Goal: Find specific fact: Find specific fact

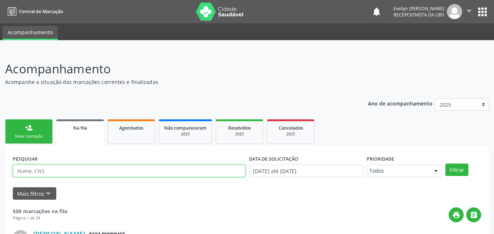
click at [74, 172] on input "text" at bounding box center [129, 171] width 233 height 12
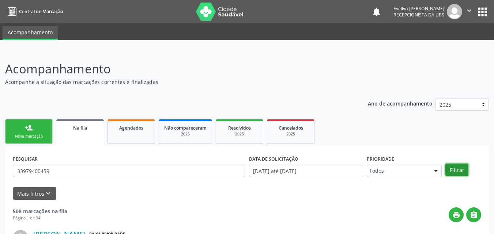
click at [459, 166] on button "Filtrar" at bounding box center [457, 170] width 23 height 12
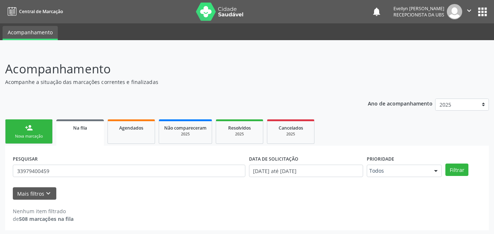
scroll to position [1, 0]
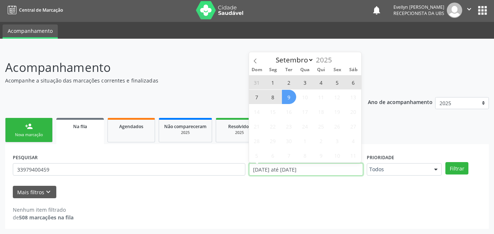
click at [320, 173] on input "[DATE] até [DATE]" at bounding box center [306, 170] width 115 height 12
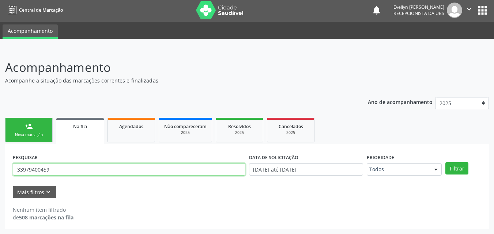
click at [53, 170] on input "33979400459" at bounding box center [129, 170] width 233 height 12
click at [446, 162] on button "Filtrar" at bounding box center [457, 168] width 23 height 12
click at [91, 170] on input "[PERSON_NAME][DATE]" at bounding box center [129, 170] width 233 height 12
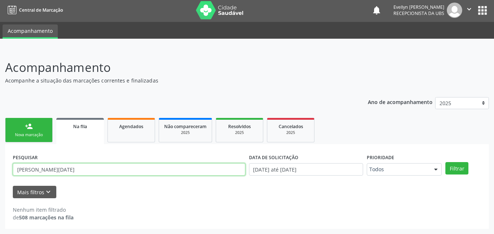
click at [91, 170] on input "[PERSON_NAME][DATE]" at bounding box center [129, 170] width 233 height 12
click at [446, 162] on button "Filtrar" at bounding box center [457, 168] width 23 height 12
click at [54, 167] on input "700002979027906" at bounding box center [129, 170] width 233 height 12
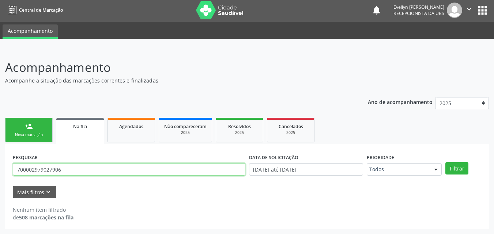
click at [54, 167] on input "700002979027906" at bounding box center [129, 170] width 233 height 12
click at [89, 168] on input "700002979027906" at bounding box center [129, 170] width 233 height 12
paste input "339.796.004-59"
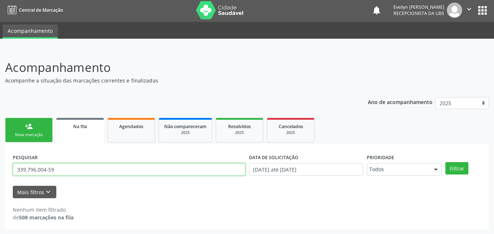
type input "339.796.004-59"
click at [446, 162] on button "Filtrar" at bounding box center [457, 168] width 23 height 12
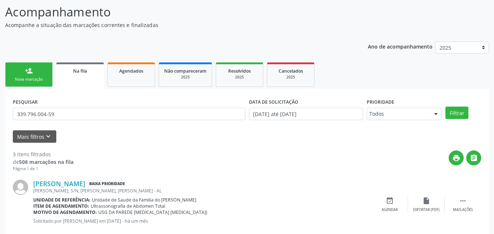
scroll to position [19, 0]
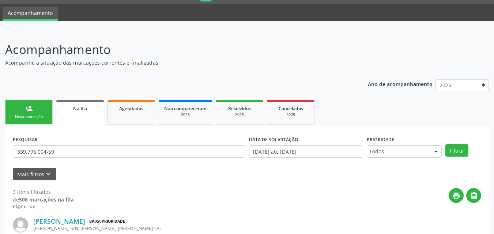
drag, startPoint x: 61, startPoint y: 158, endPoint x: 63, endPoint y: 150, distance: 8.8
click at [63, 150] on div "PESQUISAR 339.796.004-59" at bounding box center [129, 148] width 236 height 29
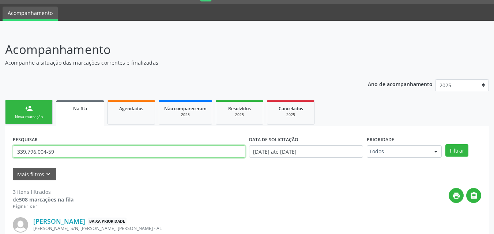
click at [63, 150] on input "339.796.004-59" at bounding box center [129, 152] width 233 height 12
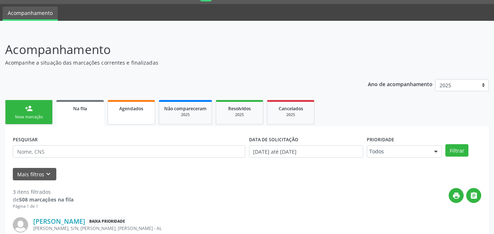
click at [130, 121] on link "Agendados" at bounding box center [132, 112] width 48 height 25
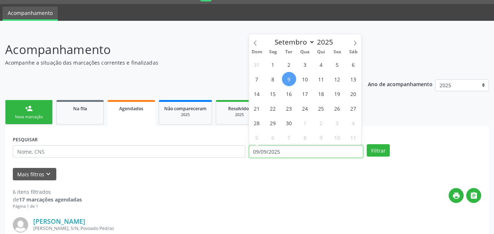
click at [316, 146] on input "09/09/2025" at bounding box center [306, 152] width 115 height 12
click at [256, 47] on span at bounding box center [255, 40] width 12 height 12
select select "7"
click at [338, 64] on span "1" at bounding box center [337, 64] width 14 height 14
type input "01/08/2025"
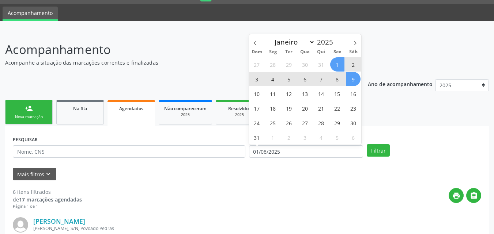
click at [358, 79] on span "9" at bounding box center [353, 79] width 14 height 14
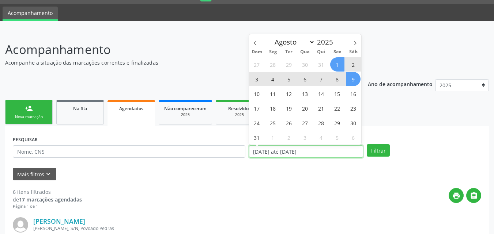
click at [317, 155] on input "[DATE] até [DATE]" at bounding box center [306, 152] width 115 height 12
click at [352, 85] on span "9" at bounding box center [353, 79] width 14 height 14
type input "[DATE]"
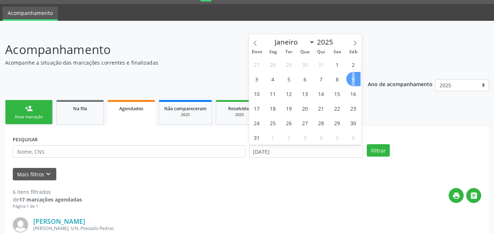
click at [352, 85] on span "9" at bounding box center [353, 79] width 14 height 14
click at [311, 151] on input "[DATE]" at bounding box center [306, 152] width 115 height 12
click at [356, 40] on span at bounding box center [355, 40] width 12 height 12
select select "8"
click at [290, 81] on span "9" at bounding box center [289, 79] width 14 height 14
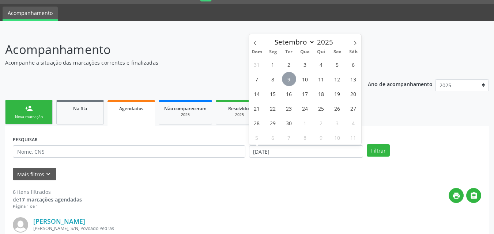
type input "09/09/2025"
click at [290, 81] on span "9" at bounding box center [289, 79] width 14 height 14
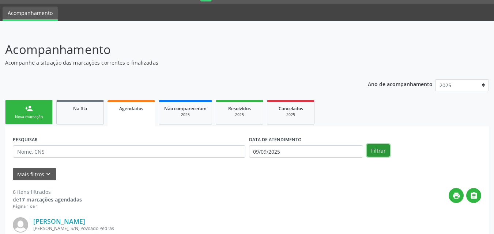
click at [381, 146] on button "Filtrar" at bounding box center [378, 150] width 23 height 12
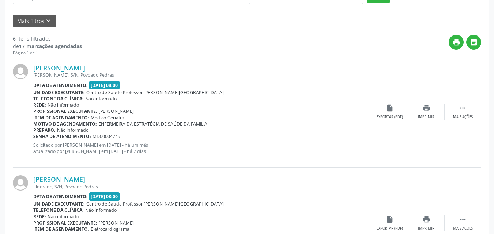
scroll to position [0, 0]
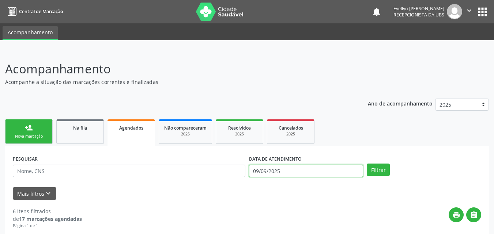
click at [298, 176] on input "09/09/2025" at bounding box center [306, 171] width 115 height 12
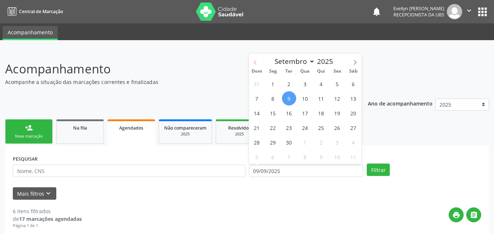
click at [259, 62] on span at bounding box center [255, 60] width 12 height 12
select select "7"
click at [334, 82] on span "1" at bounding box center [337, 84] width 14 height 14
type input "01/08/2025"
click at [355, 58] on span at bounding box center [355, 60] width 12 height 12
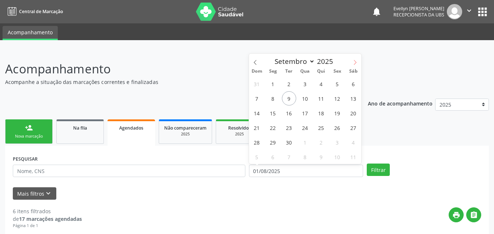
click at [356, 64] on icon at bounding box center [355, 62] width 5 height 5
select select "9"
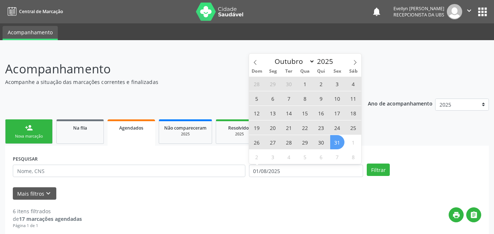
click at [337, 147] on span "31" at bounding box center [337, 142] width 14 height 14
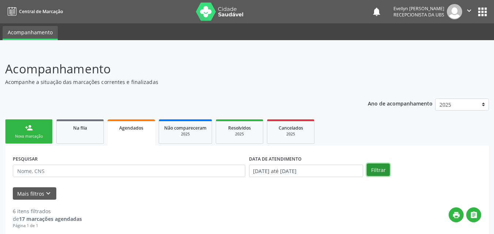
click at [380, 169] on button "Filtrar" at bounding box center [378, 170] width 23 height 12
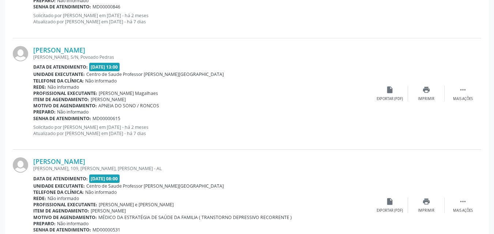
scroll to position [1698, 0]
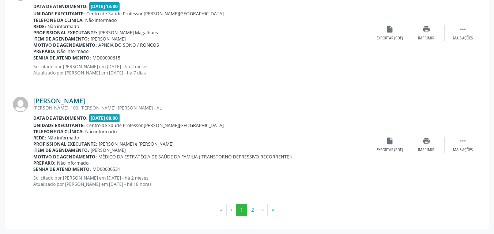
click at [85, 101] on link "[PERSON_NAME]" at bounding box center [59, 101] width 52 height 8
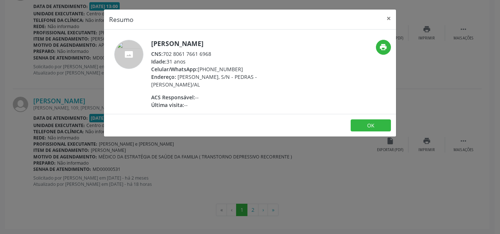
drag, startPoint x: 165, startPoint y: 54, endPoint x: 221, endPoint y: 53, distance: 55.6
click at [221, 53] on div "CNS: 702 8061 7661 6968" at bounding box center [222, 54] width 142 height 8
copy div "702 8061 7661 6968"
click at [391, 20] on button "×" at bounding box center [388, 19] width 15 height 18
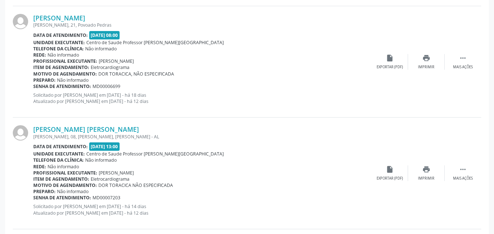
scroll to position [1219, 0]
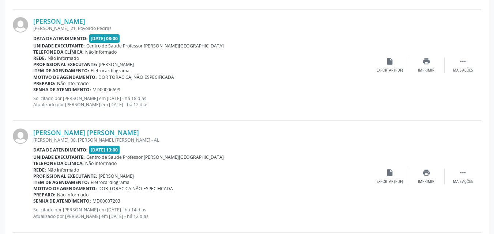
drag, startPoint x: 483, startPoint y: 151, endPoint x: 482, endPoint y: 146, distance: 5.2
drag, startPoint x: 482, startPoint y: 146, endPoint x: 499, endPoint y: 155, distance: 19.8
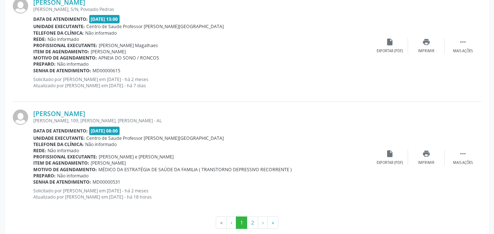
scroll to position [1698, 0]
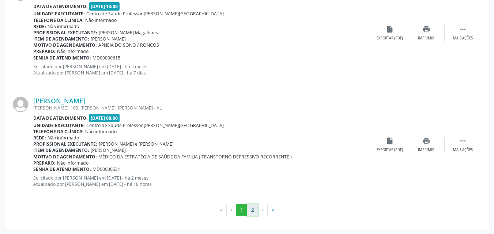
click at [253, 213] on button "2" at bounding box center [252, 210] width 11 height 12
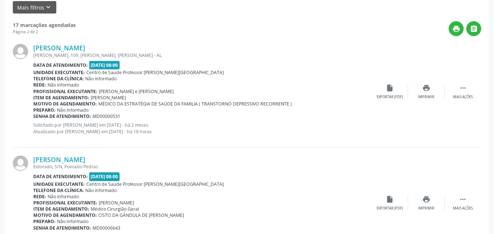
scroll to position [185, 0]
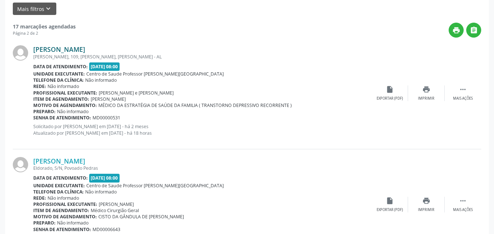
click at [74, 48] on link "[PERSON_NAME]" at bounding box center [59, 49] width 52 height 8
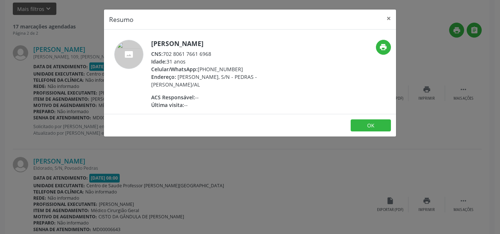
drag, startPoint x: 215, startPoint y: 54, endPoint x: 164, endPoint y: 52, distance: 51.3
click at [164, 52] on div "CNS: 702 8061 7661 6968" at bounding box center [222, 54] width 142 height 8
copy div "702 8061 7661 6968"
click at [389, 20] on button "×" at bounding box center [388, 19] width 15 height 18
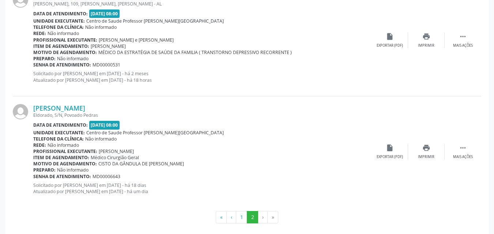
scroll to position [245, 0]
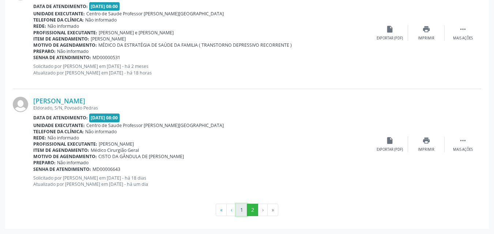
click at [239, 213] on button "1" at bounding box center [241, 210] width 11 height 12
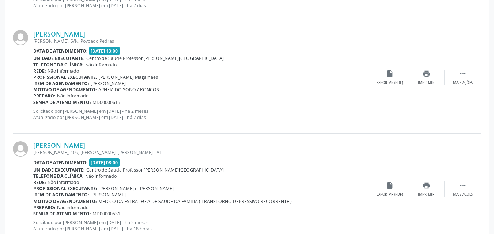
scroll to position [1698, 0]
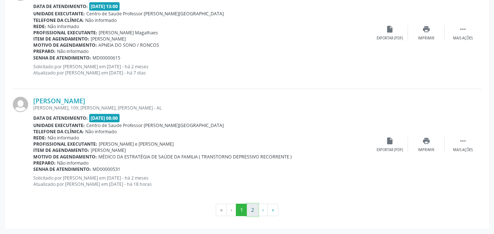
click at [255, 210] on button "2" at bounding box center [252, 210] width 11 height 12
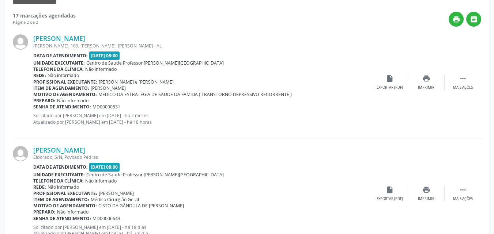
scroll to position [245, 0]
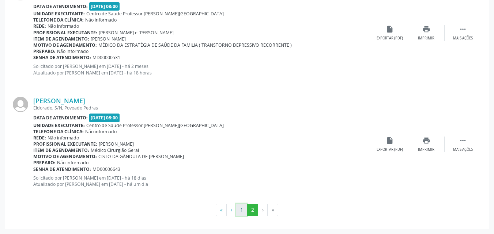
click at [243, 212] on button "1" at bounding box center [241, 210] width 11 height 12
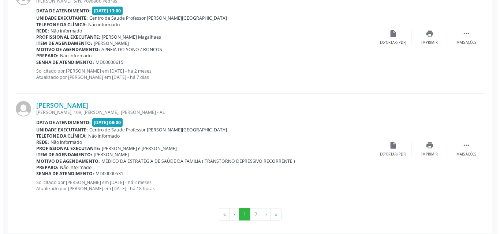
scroll to position [1698, 0]
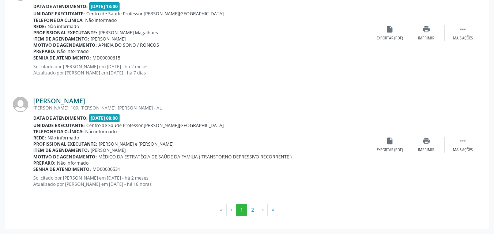
click at [79, 100] on link "[PERSON_NAME]" at bounding box center [59, 101] width 52 height 8
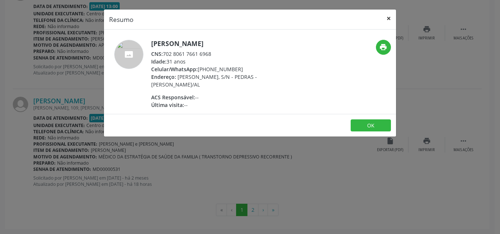
click at [391, 16] on button "×" at bounding box center [388, 19] width 15 height 18
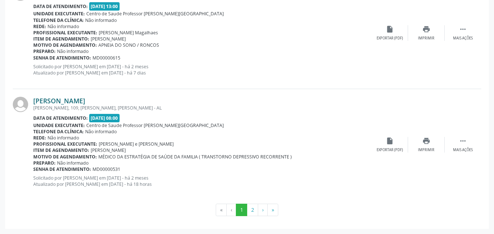
click at [59, 103] on div "[PERSON_NAME] [PERSON_NAME], 109, PEDRAS, [PERSON_NAME] - AL Data de atendiment…" at bounding box center [202, 145] width 338 height 96
click at [59, 103] on link "[PERSON_NAME]" at bounding box center [59, 101] width 52 height 8
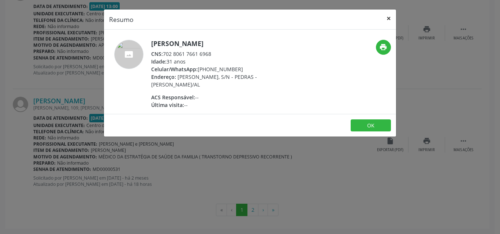
click at [386, 16] on button "×" at bounding box center [388, 19] width 15 height 18
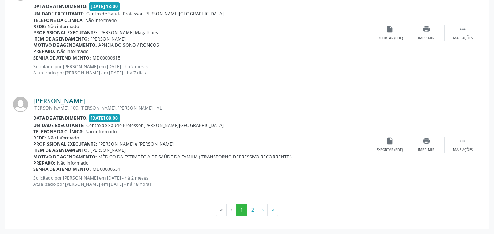
click at [85, 105] on link "[PERSON_NAME]" at bounding box center [59, 101] width 52 height 8
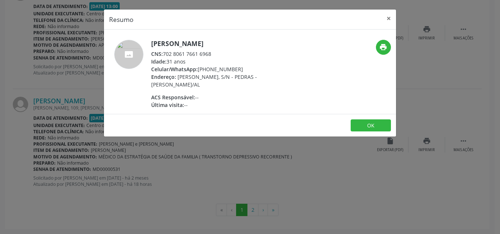
drag, startPoint x: 217, startPoint y: 53, endPoint x: 165, endPoint y: 55, distance: 52.0
click at [165, 55] on div "CNS: 702 8061 7661 6968" at bounding box center [222, 54] width 142 height 8
copy div "702 8061 7661 6968"
